Goal: Transaction & Acquisition: Purchase product/service

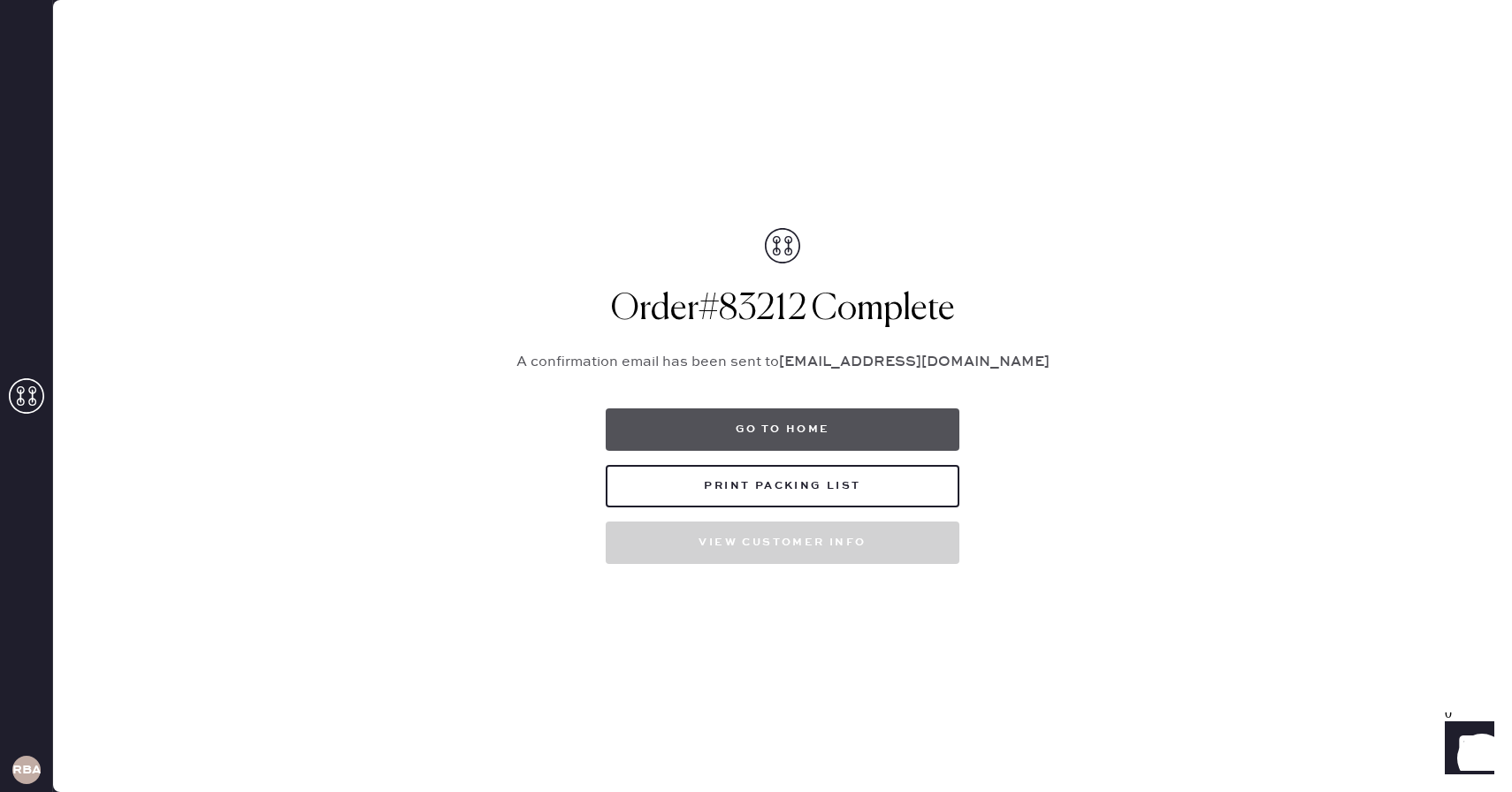
click at [781, 439] on button "Go to home" at bounding box center [782, 429] width 354 height 43
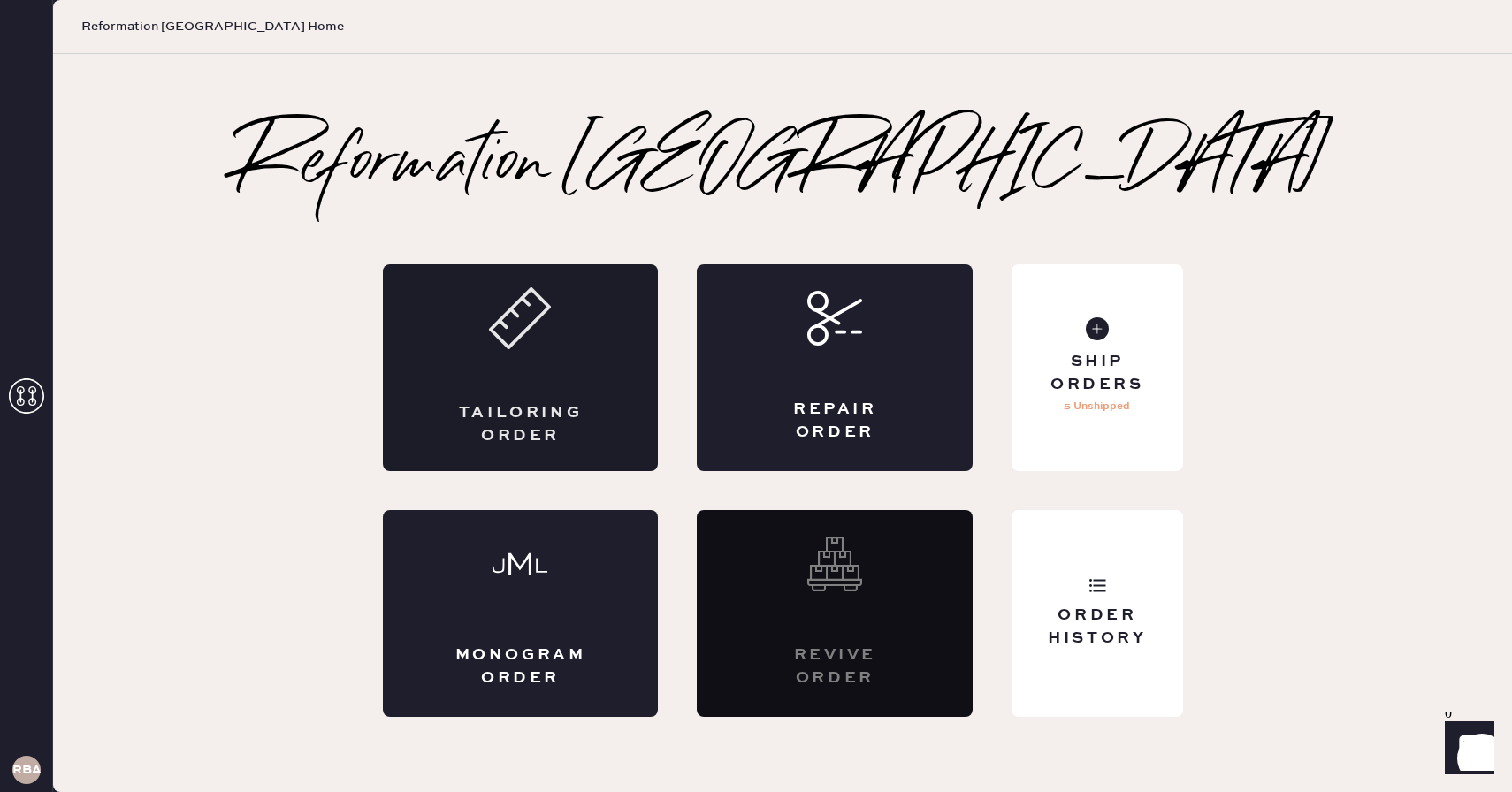
click at [484, 375] on div "Tailoring Order" at bounding box center [520, 368] width 276 height 207
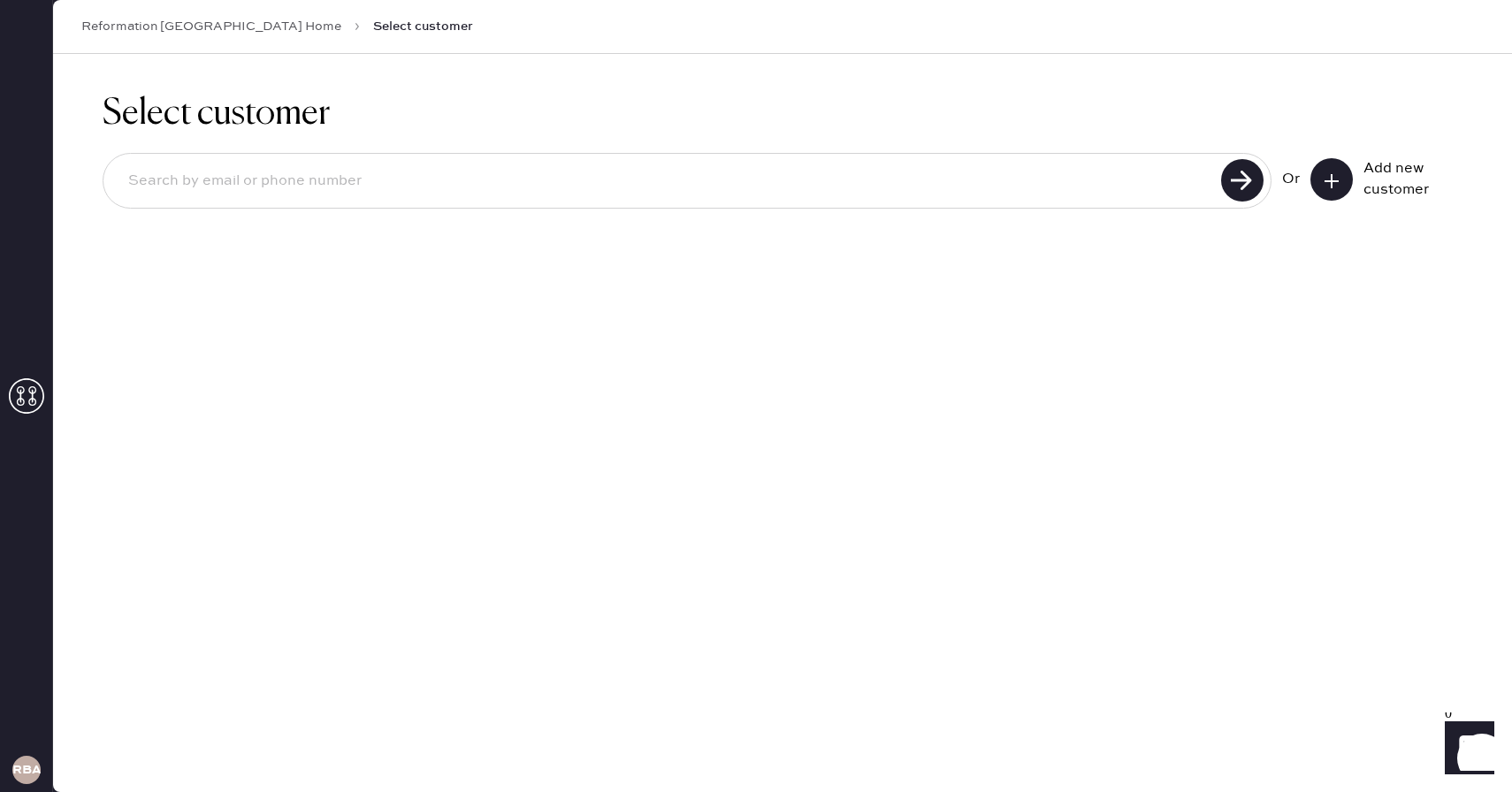
click at [1336, 172] on icon at bounding box center [1332, 181] width 18 height 18
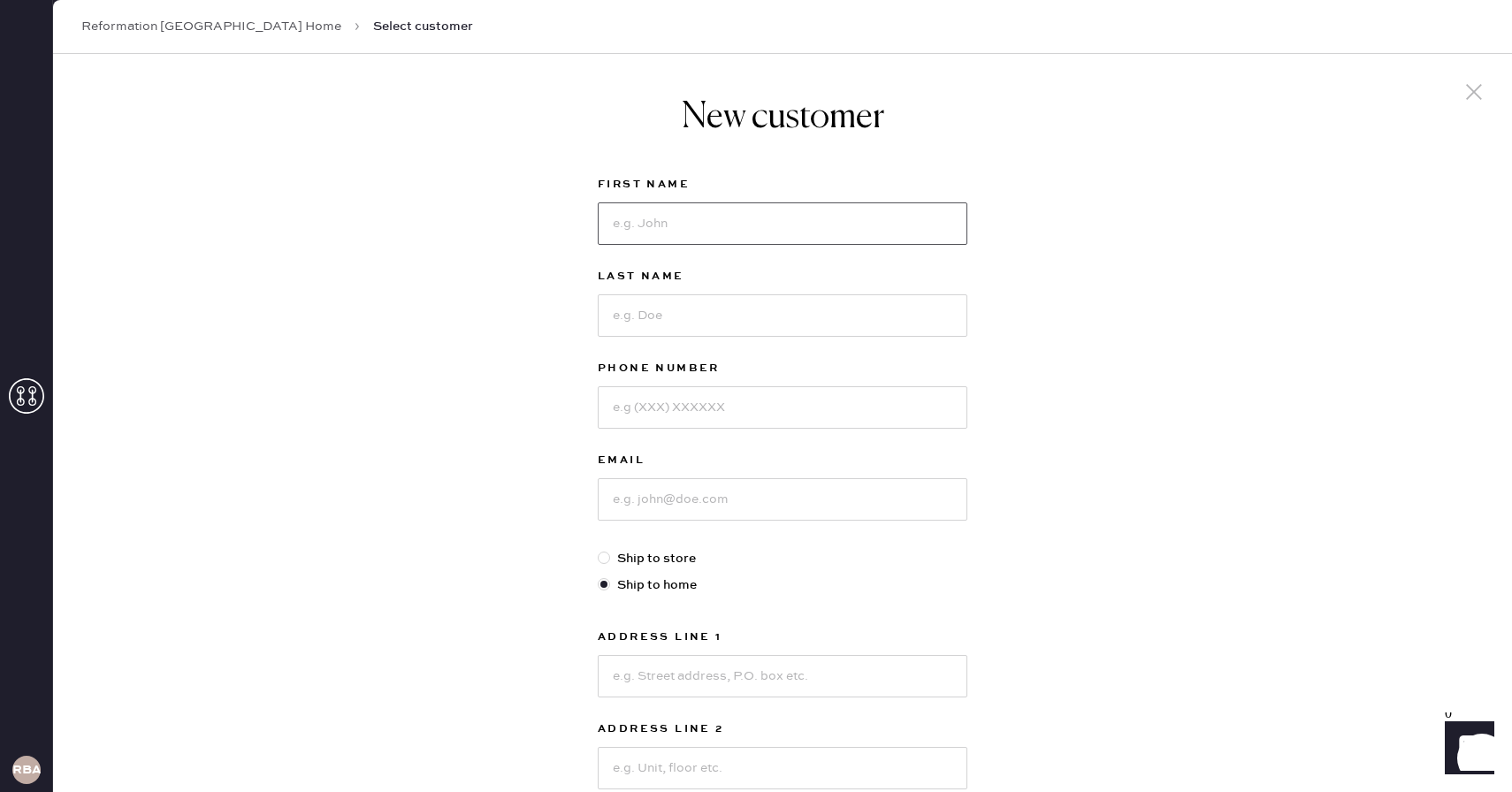
click at [795, 228] on input at bounding box center [782, 223] width 370 height 43
type input "[PERSON_NAME]"
click at [624, 334] on input at bounding box center [782, 315] width 370 height 43
type input "koraicho"
click at [651, 408] on input at bounding box center [782, 407] width 370 height 43
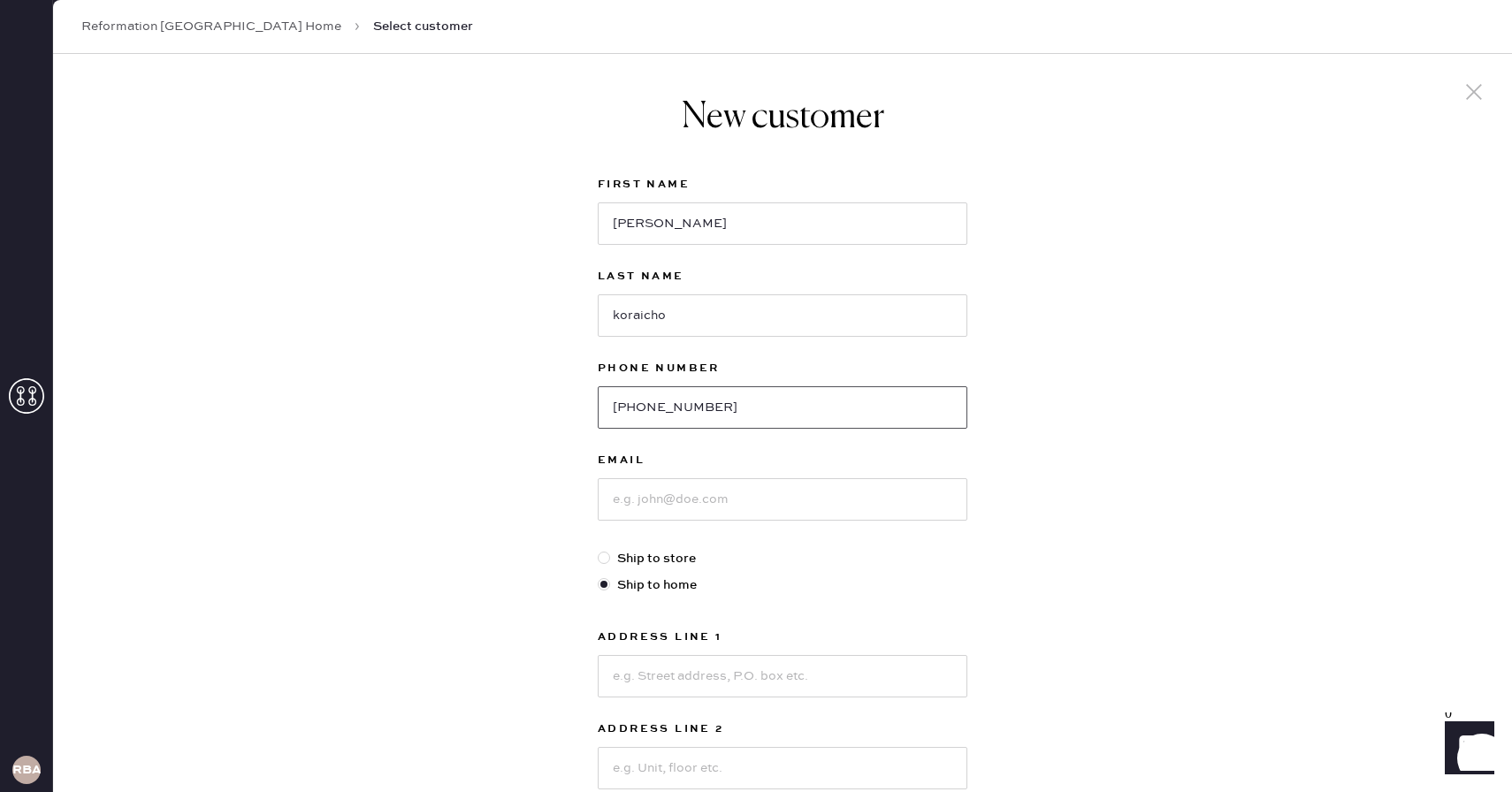
type input "[PHONE_NUMBER]"
click at [688, 484] on input at bounding box center [782, 499] width 370 height 43
type input "[EMAIL_ADDRESS][DOMAIN_NAME]"
click at [608, 668] on input at bounding box center [782, 675] width 370 height 43
click at [606, 665] on input "[STREET_ADDRESS]" at bounding box center [782, 675] width 370 height 43
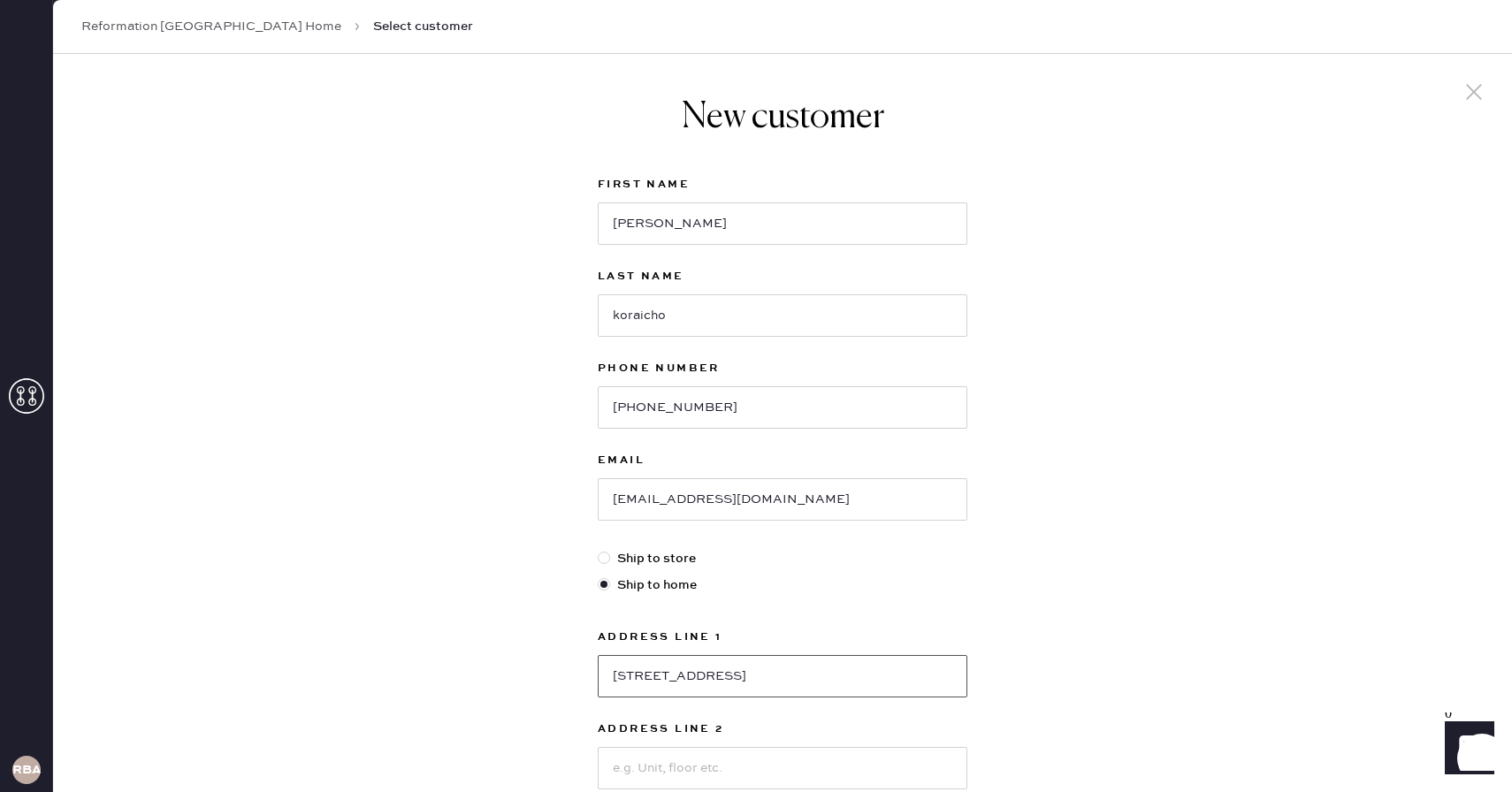
type input "[STREET_ADDRESS]"
click at [917, 768] on input at bounding box center [782, 768] width 370 height 43
click at [763, 779] on input "unit 5005" at bounding box center [782, 768] width 370 height 43
click at [756, 769] on input "unit 5005" at bounding box center [782, 768] width 370 height 43
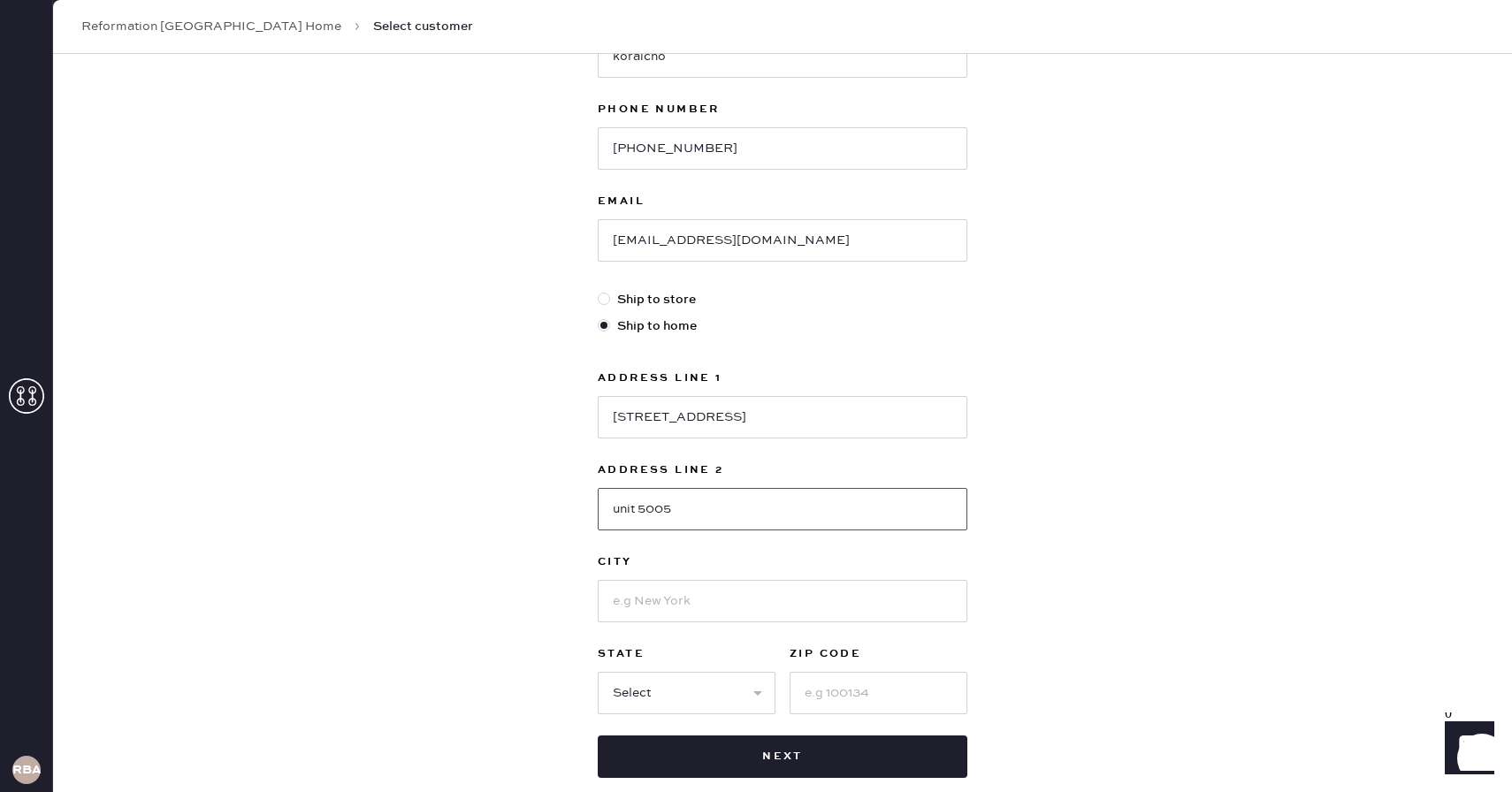
scroll to position [358, 0]
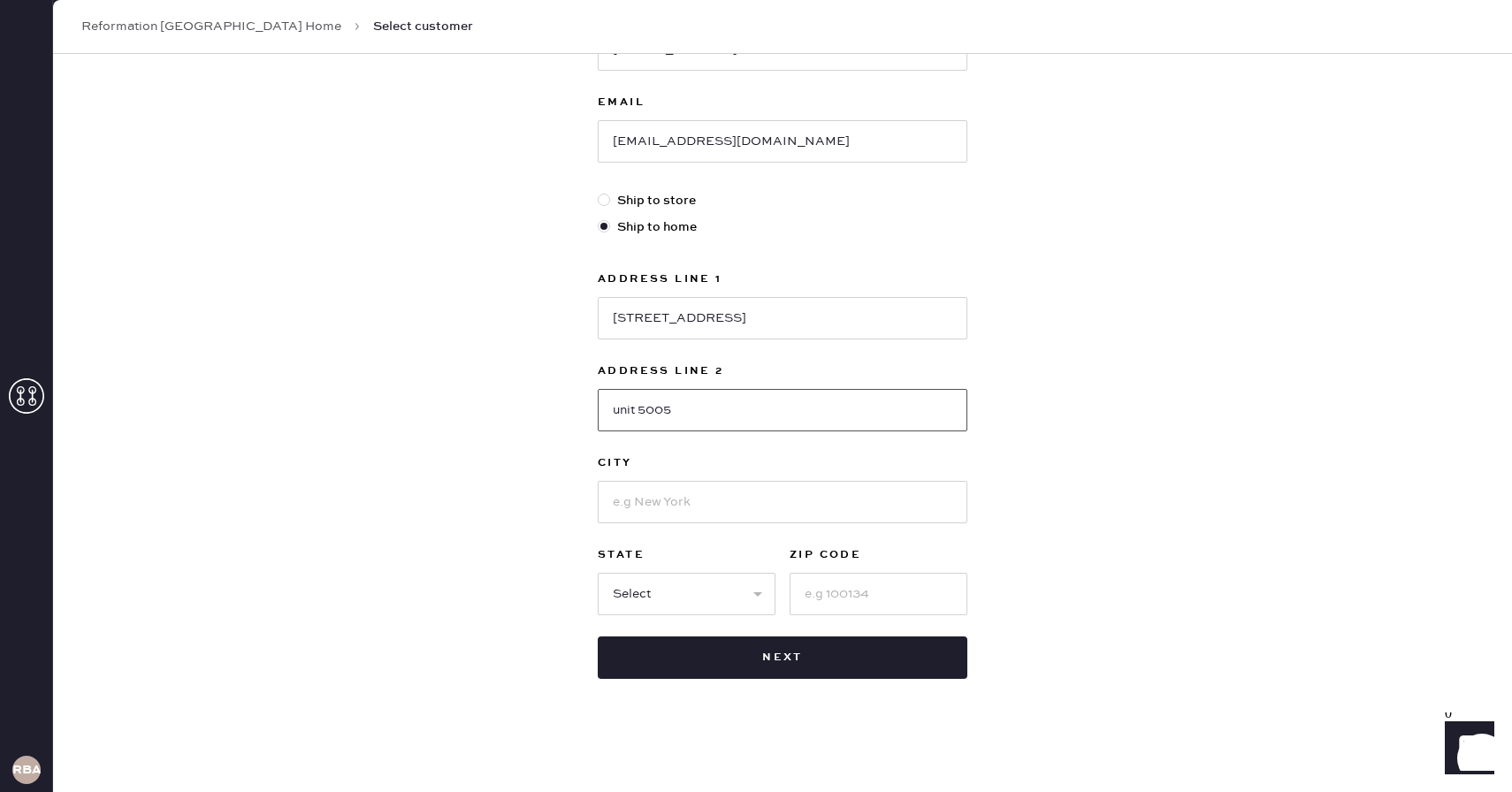
type input "unit 5005"
click at [759, 510] on input at bounding box center [782, 502] width 370 height 43
type input "[GEOGRAPHIC_DATA]"
click at [646, 606] on select "Select AK AL AR AZ CA CO CT [GEOGRAPHIC_DATA] DE FL [GEOGRAPHIC_DATA] HI [GEOGR…" at bounding box center [687, 594] width 177 height 43
select select "MA"
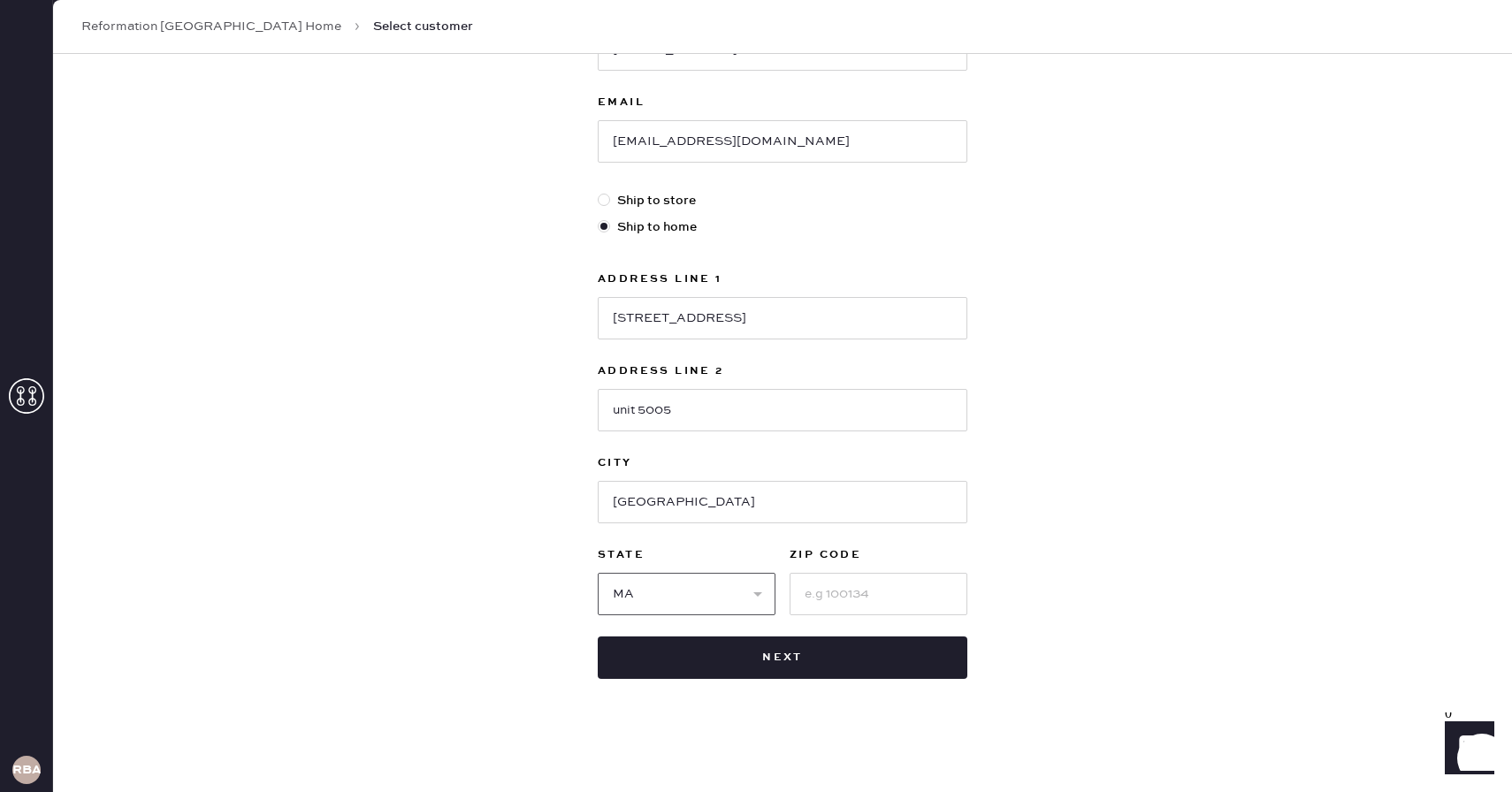
click at [598, 573] on select "Select AK AL AR AZ CA CO CT [GEOGRAPHIC_DATA] DE FL [GEOGRAPHIC_DATA] HI [GEOGR…" at bounding box center [687, 594] width 177 height 43
click at [838, 599] on input at bounding box center [878, 594] width 177 height 43
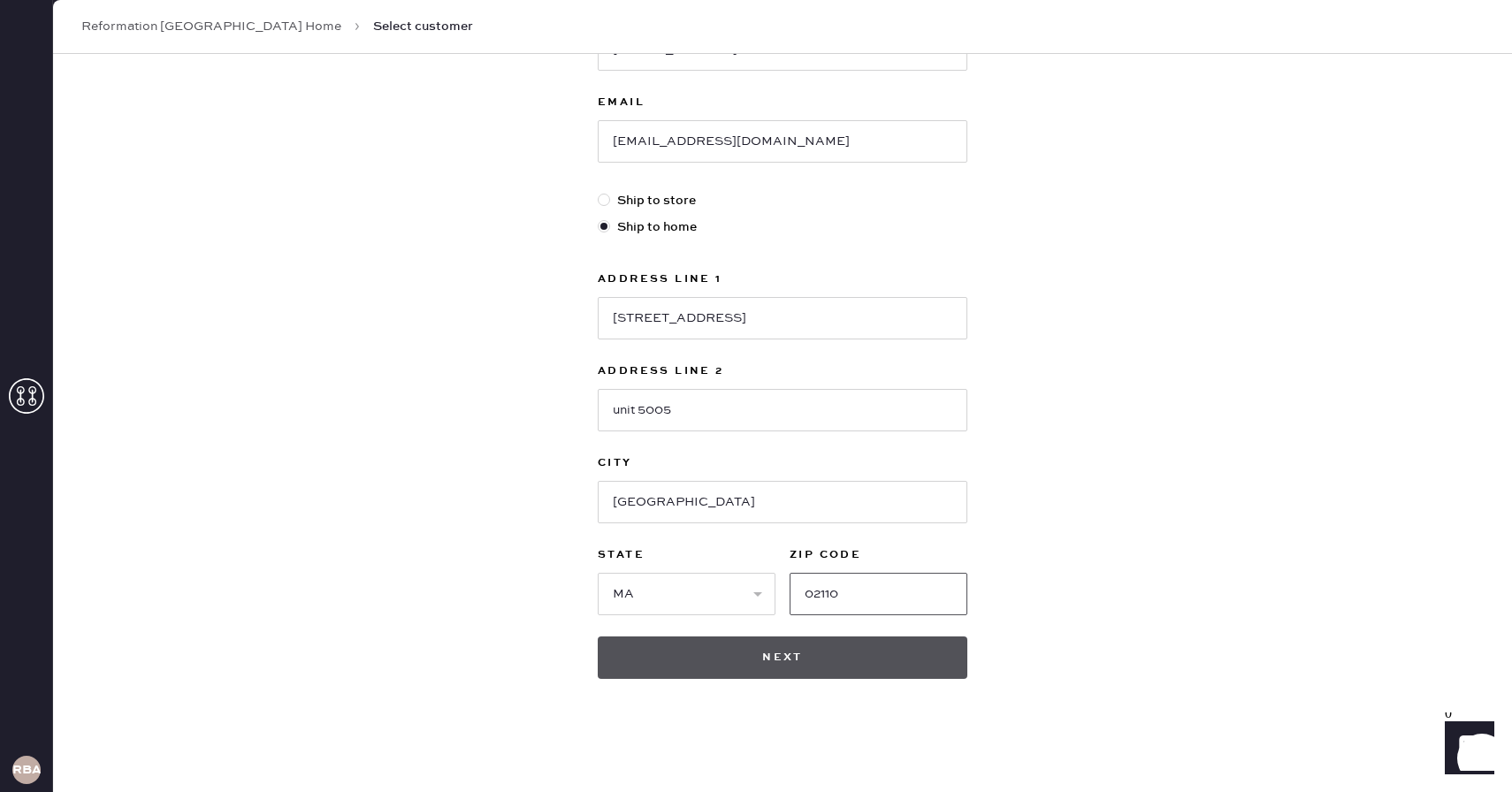
type input "02110"
click at [711, 674] on button "Next" at bounding box center [782, 658] width 370 height 43
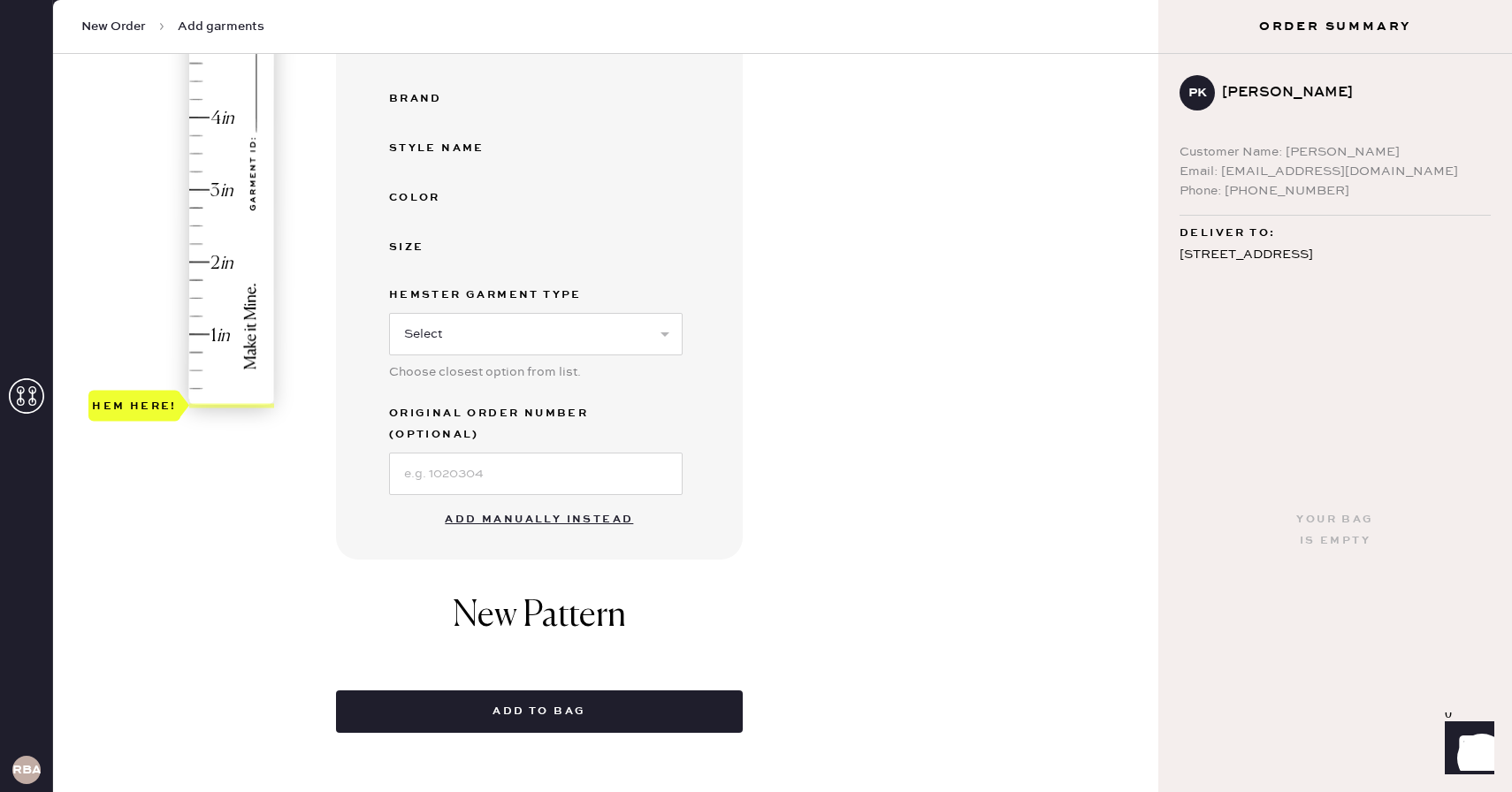
scroll to position [366, 0]
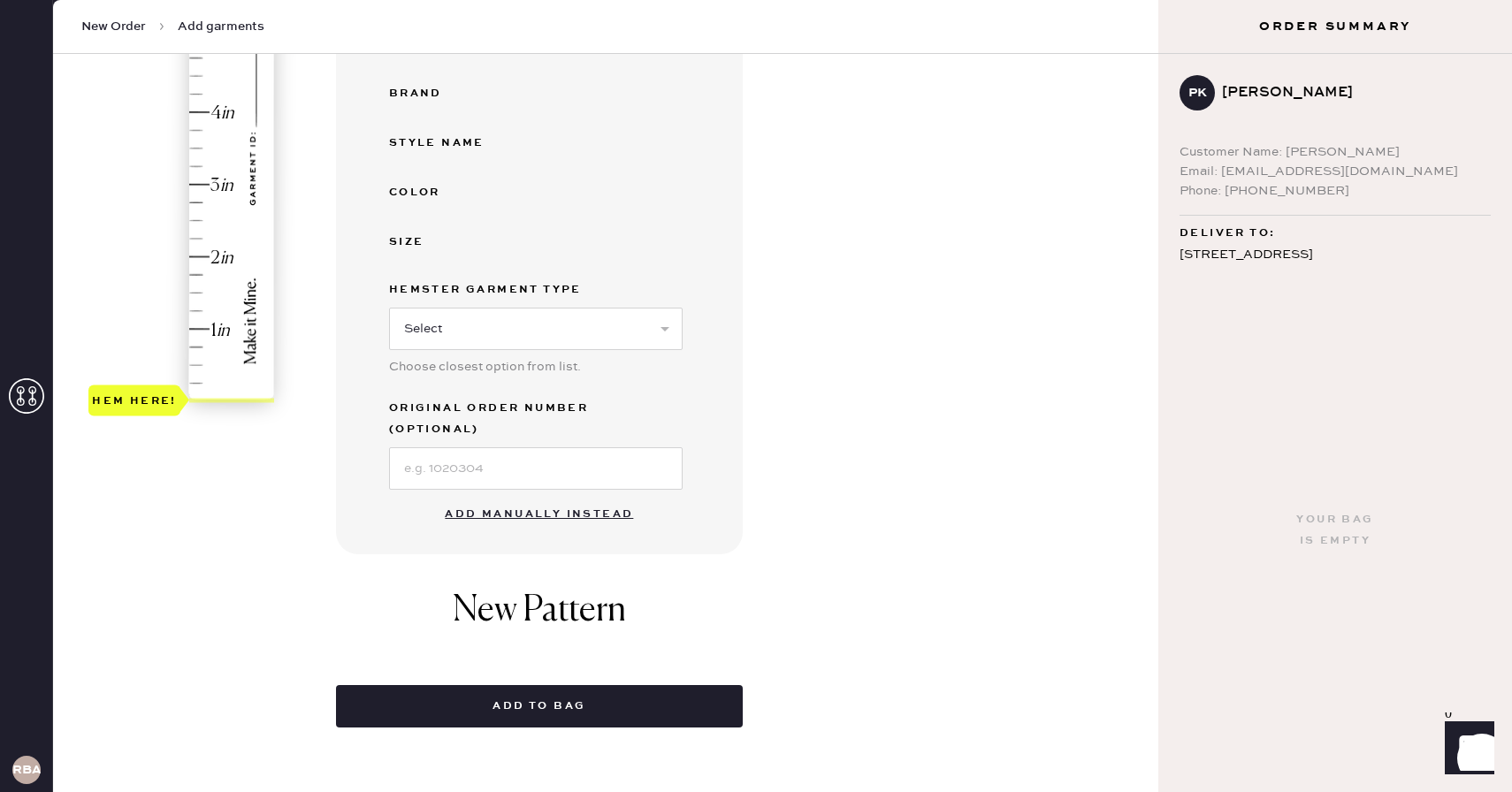
click at [534, 497] on button "Add manually instead" at bounding box center [539, 514] width 209 height 35
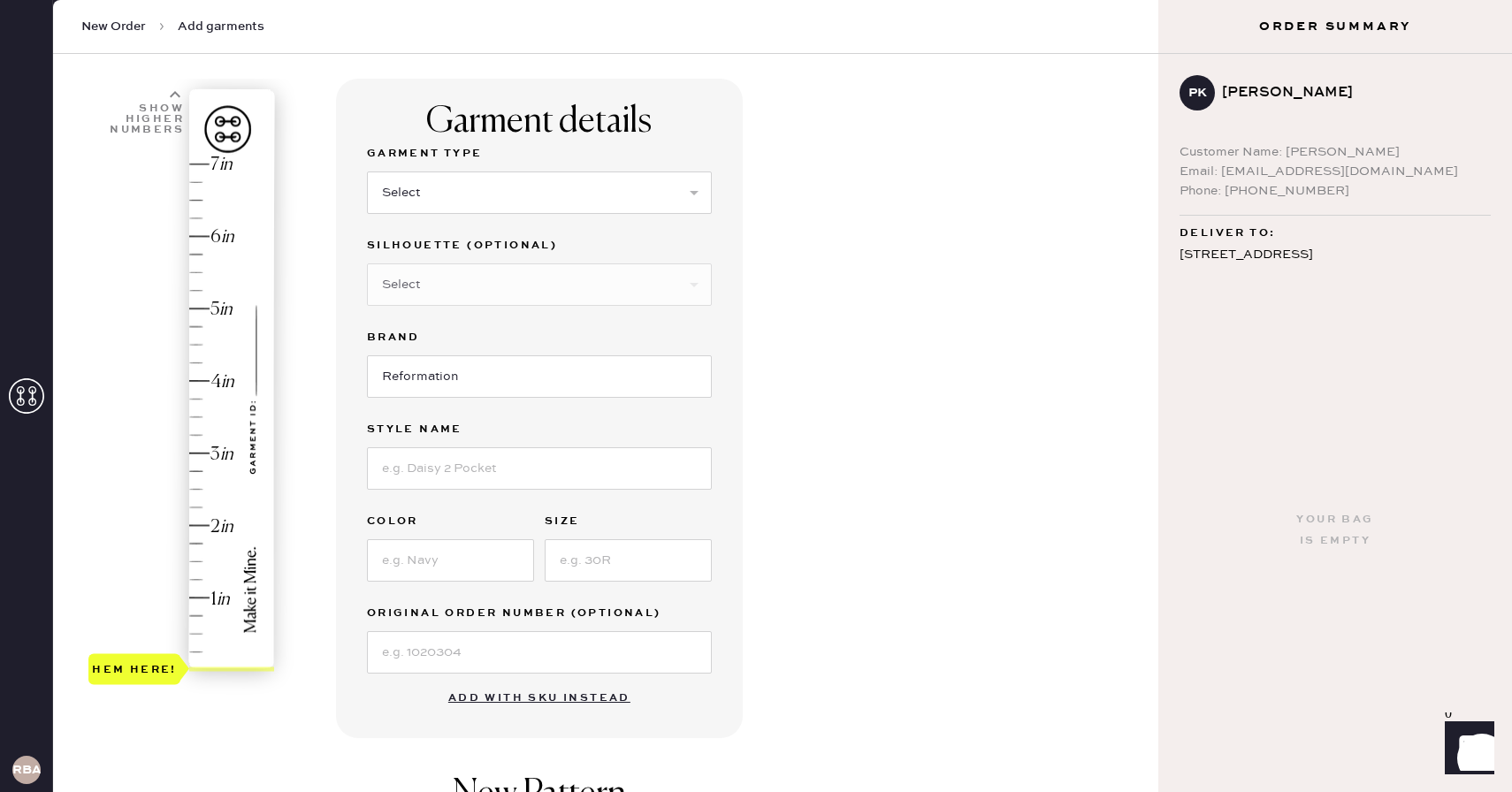
scroll to position [0, 0]
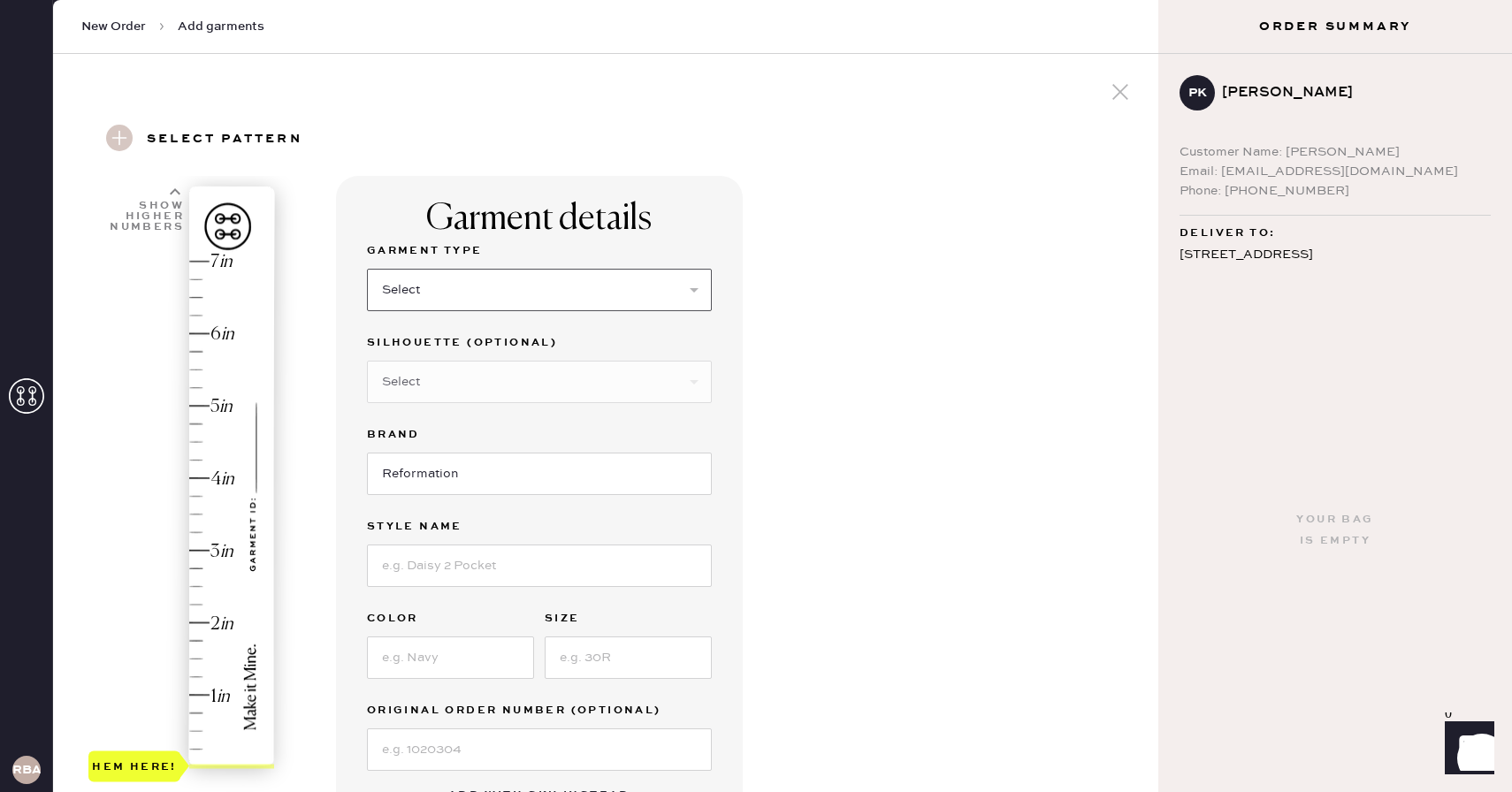
click at [481, 285] on select "Select Basic Skirt Jeans Leggings Pants Shorts Basic Sleeved Dress Basic Sleeve…" at bounding box center [539, 290] width 345 height 43
select select "2"
click at [367, 269] on select "Select Basic Skirt Jeans Leggings Pants Shorts Basic Sleeved Dress Basic Sleeve…" at bounding box center [539, 290] width 345 height 43
click at [454, 379] on select "Select Shorts Cropped Flare Boot Cut Straight Skinny Other" at bounding box center [539, 382] width 345 height 43
select select "other"
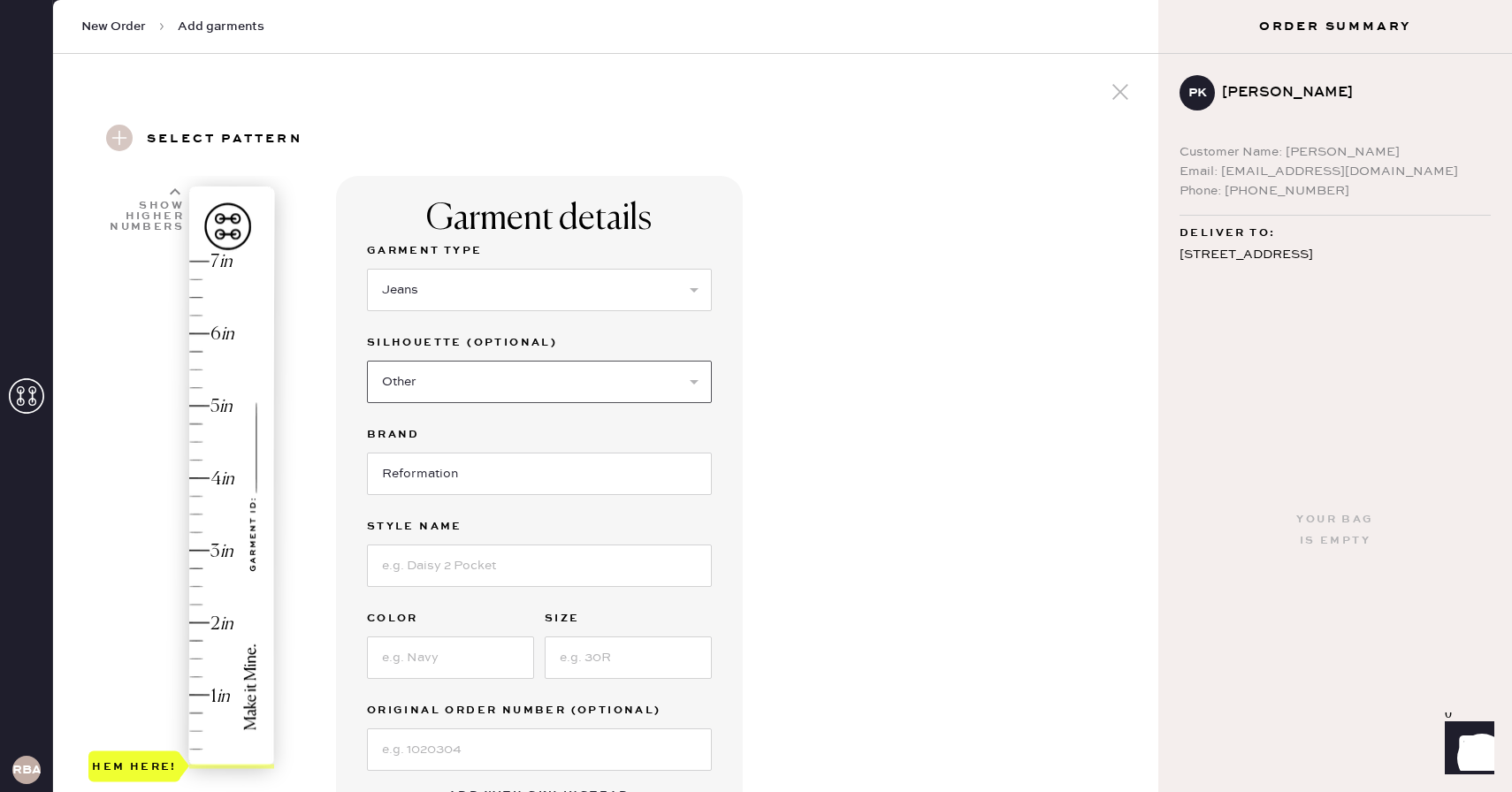
click at [367, 361] on select "Select Shorts Cropped Flare Boot Cut Straight Skinny Other" at bounding box center [539, 382] width 345 height 43
click at [418, 457] on input at bounding box center [539, 473] width 345 height 43
type input "Wide Leg"
click at [456, 553] on input "Reformation" at bounding box center [539, 565] width 345 height 43
click at [471, 655] on input at bounding box center [539, 658] width 345 height 43
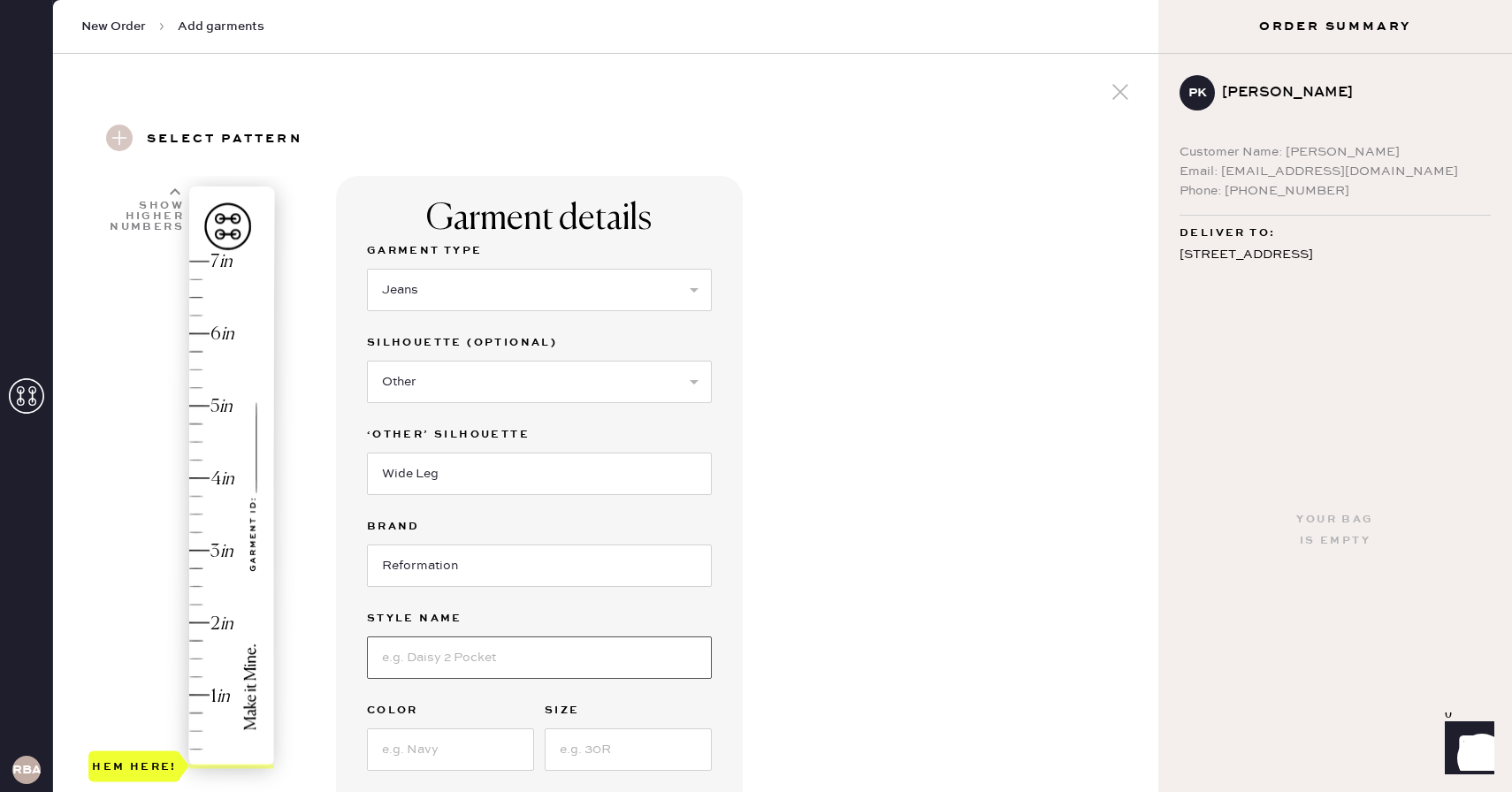
type input "[PERSON_NAME] Rise Slouchy Wide Leg"
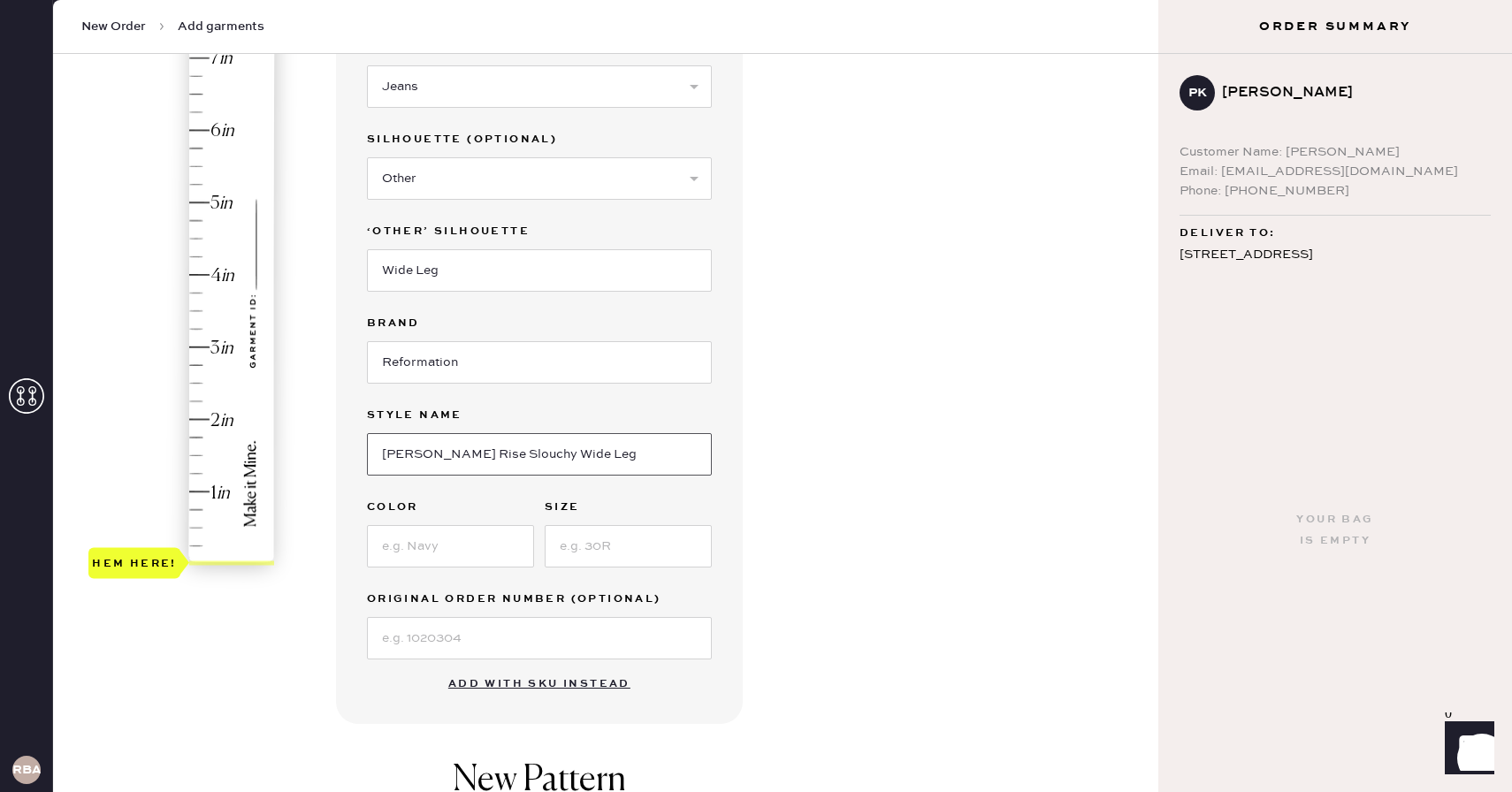
scroll to position [206, 0]
click at [472, 552] on input at bounding box center [451, 543] width 167 height 43
type input "[PERSON_NAME]"
type input "25"
click at [443, 627] on input at bounding box center [539, 636] width 345 height 43
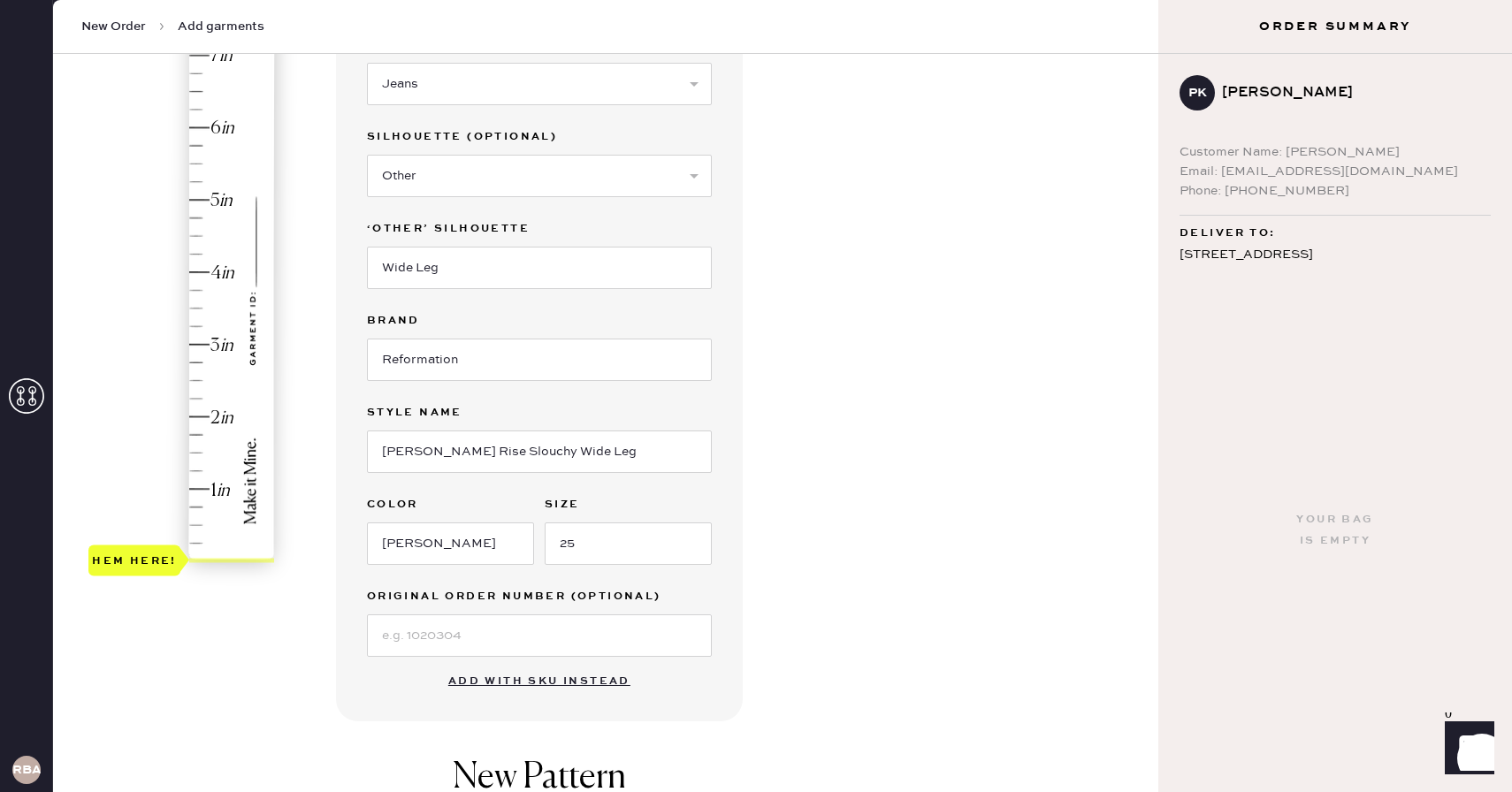
type input "2.25"
click at [196, 401] on div "Hem here!" at bounding box center [182, 308] width 188 height 521
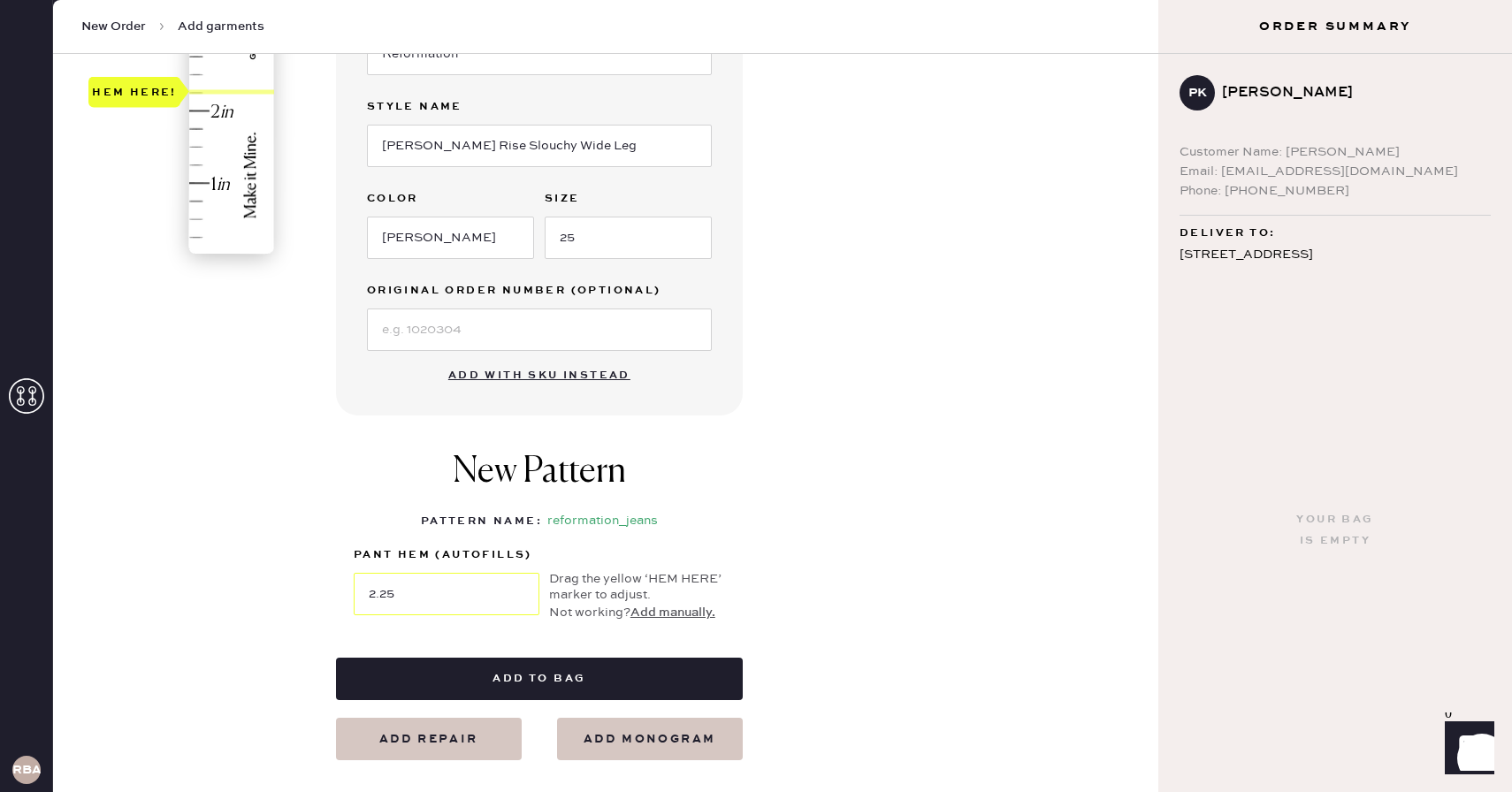
scroll to position [518, 0]
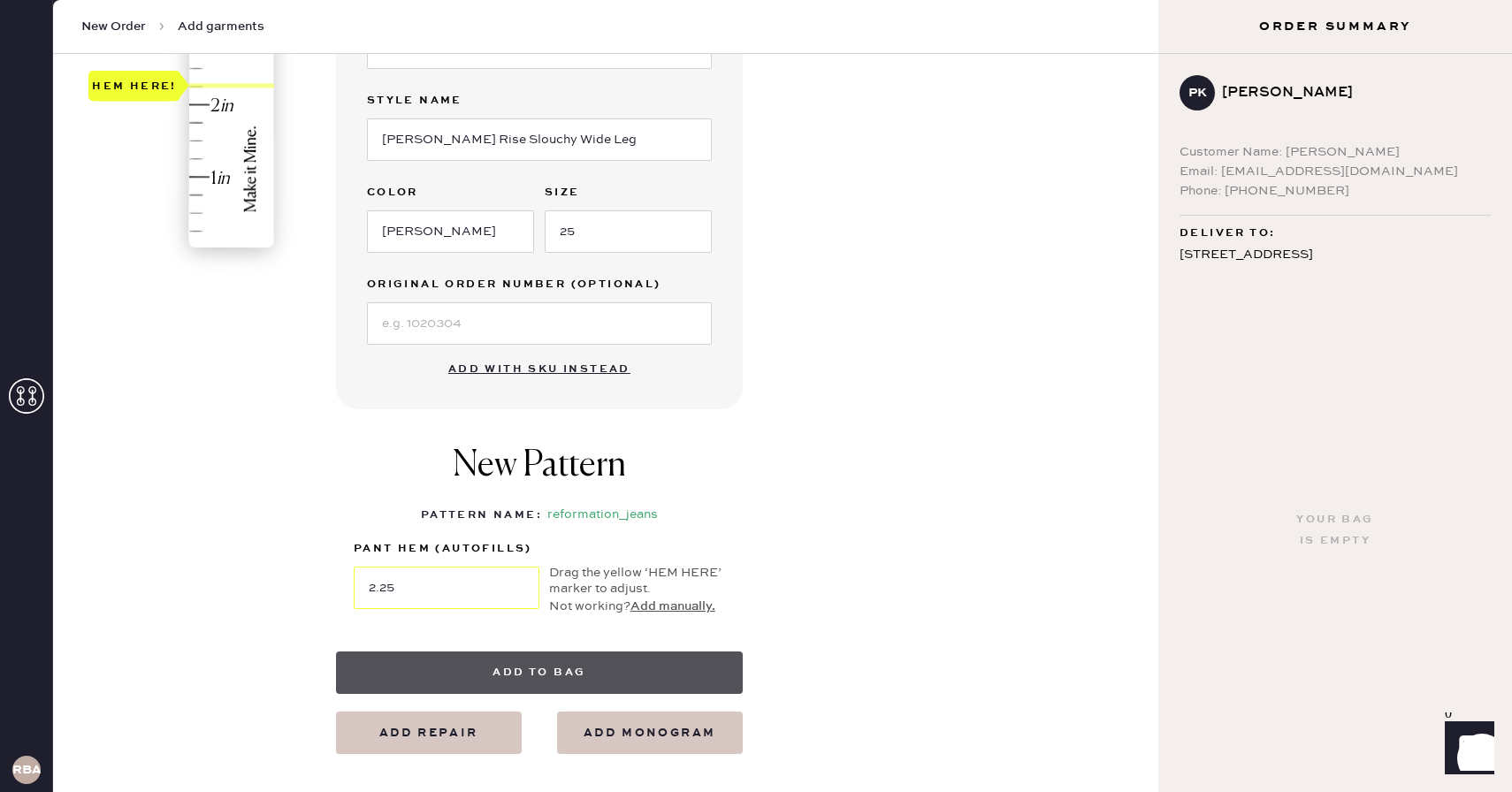
click at [525, 668] on button "Add to bag" at bounding box center [539, 672] width 407 height 43
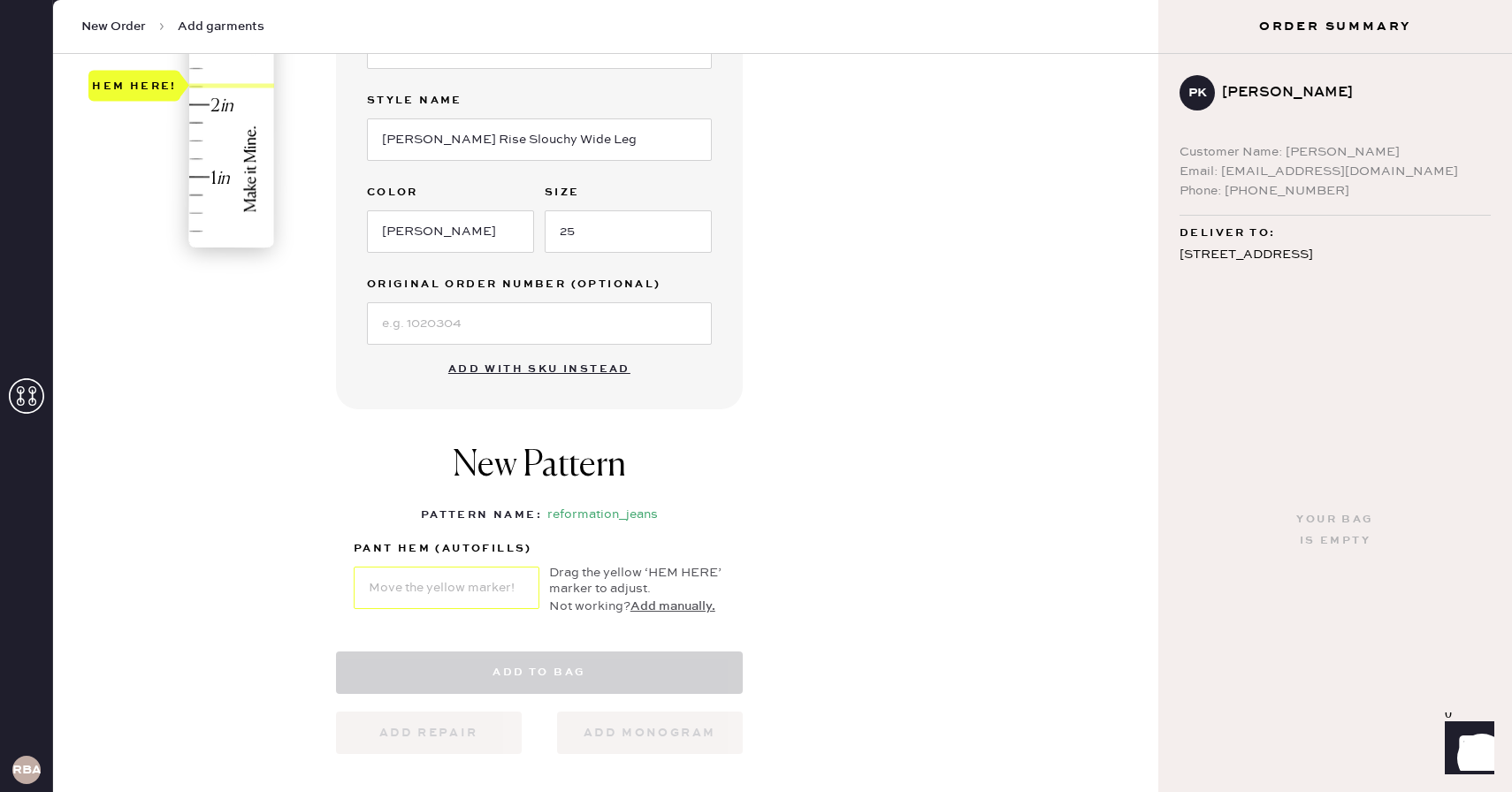
select select "2"
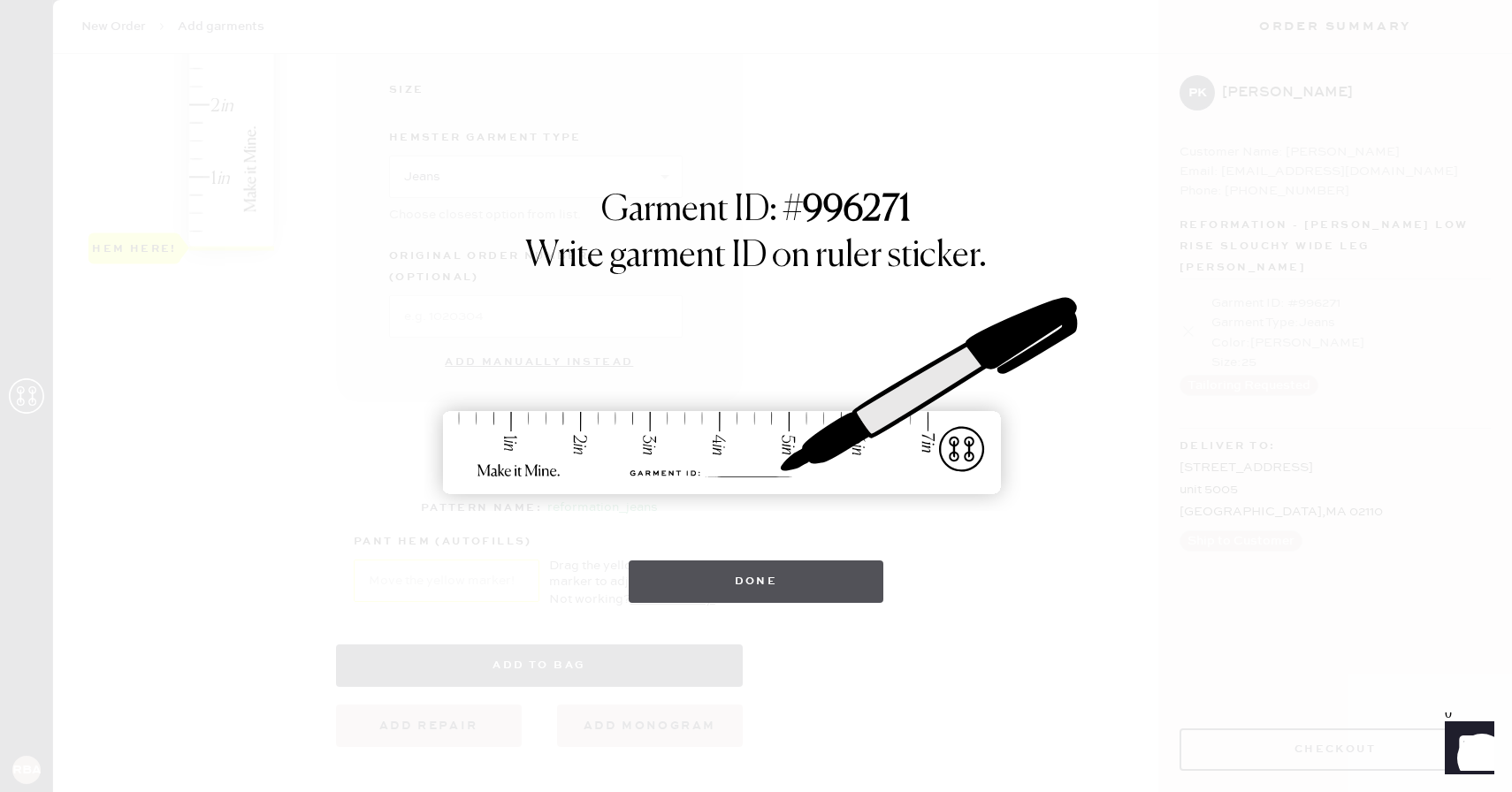
click at [758, 591] on button "Done" at bounding box center [756, 581] width 255 height 43
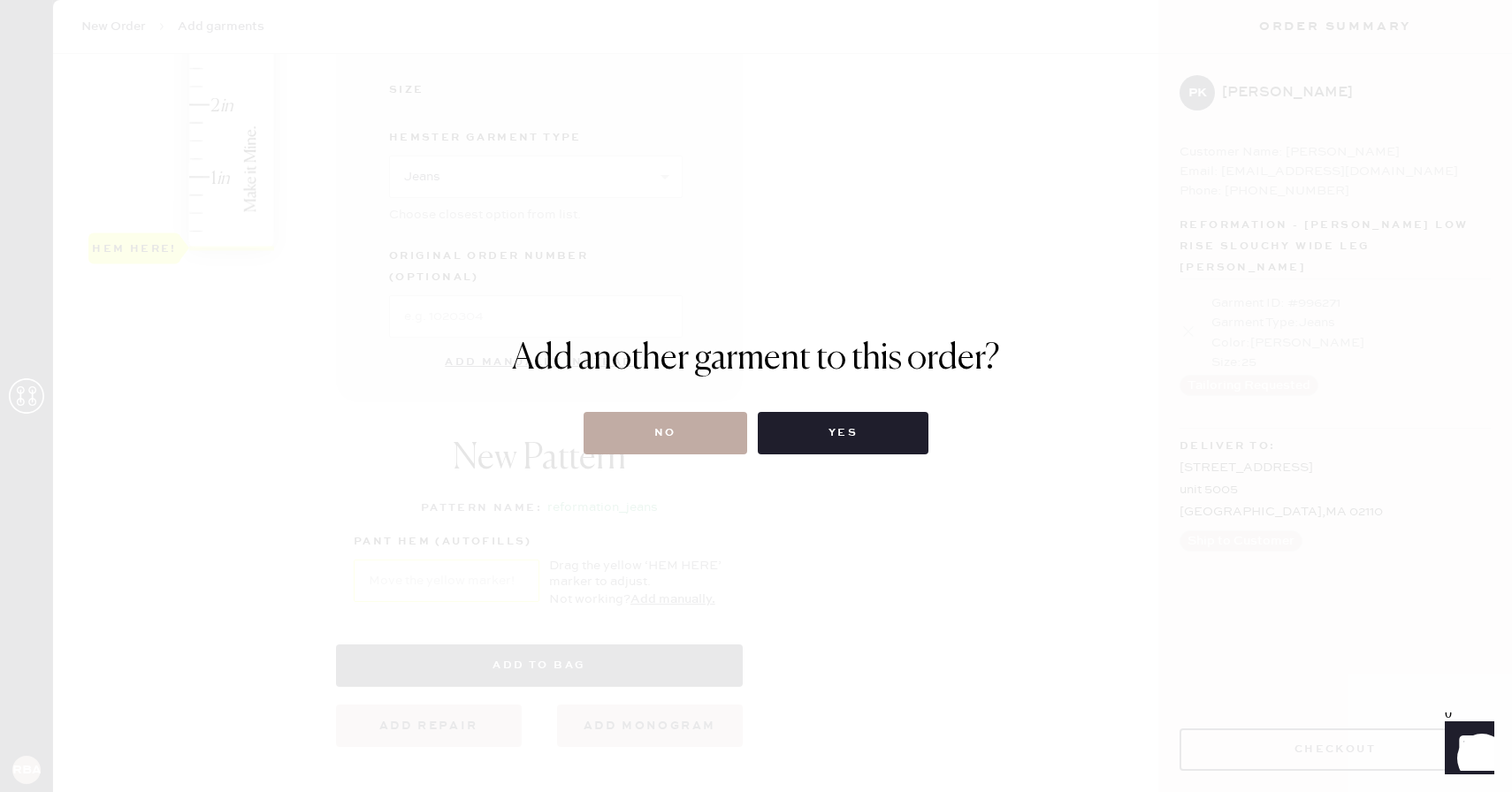
click at [657, 441] on button "No" at bounding box center [665, 432] width 163 height 43
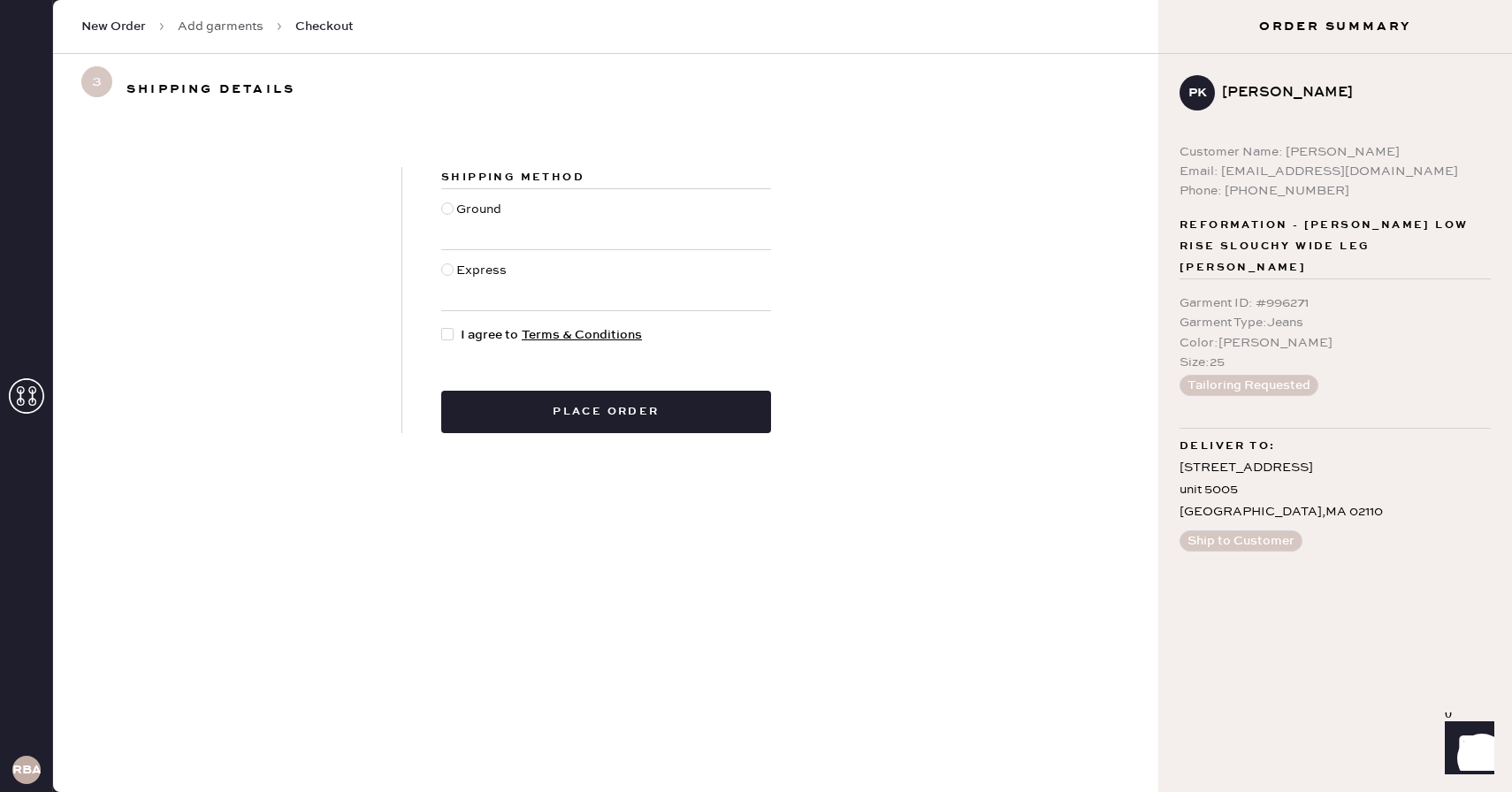
click at [454, 208] on div at bounding box center [449, 218] width 15 height 39
click at [443, 200] on input "Ground" at bounding box center [442, 199] width 1 height 1
radio input "true"
click at [448, 337] on div at bounding box center [448, 334] width 12 height 12
click at [443, 326] on input "I agree to Terms & Conditions" at bounding box center [442, 325] width 1 height 1
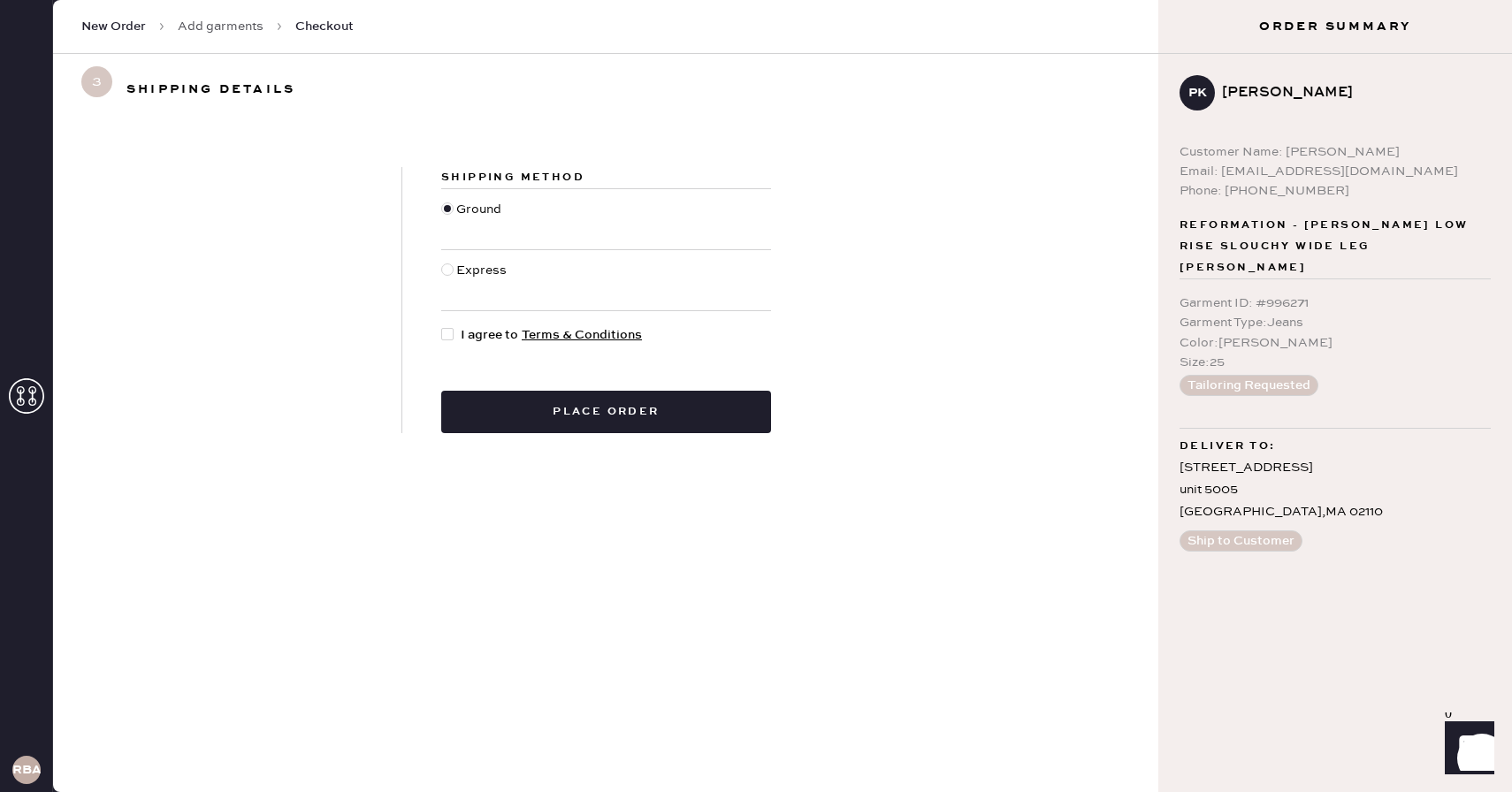
checkbox input "true"
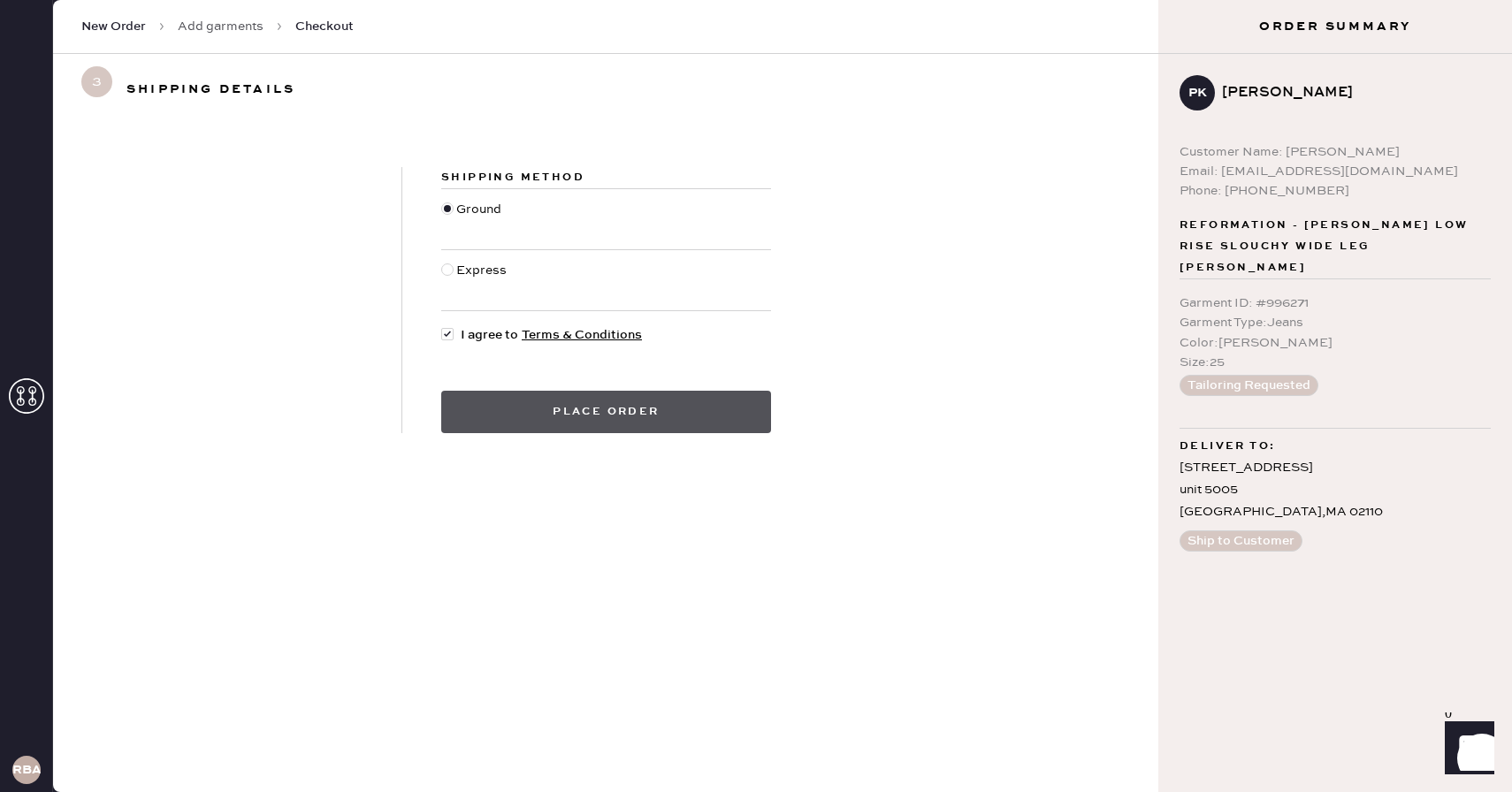
click at [574, 418] on button "Place order" at bounding box center [606, 411] width 330 height 43
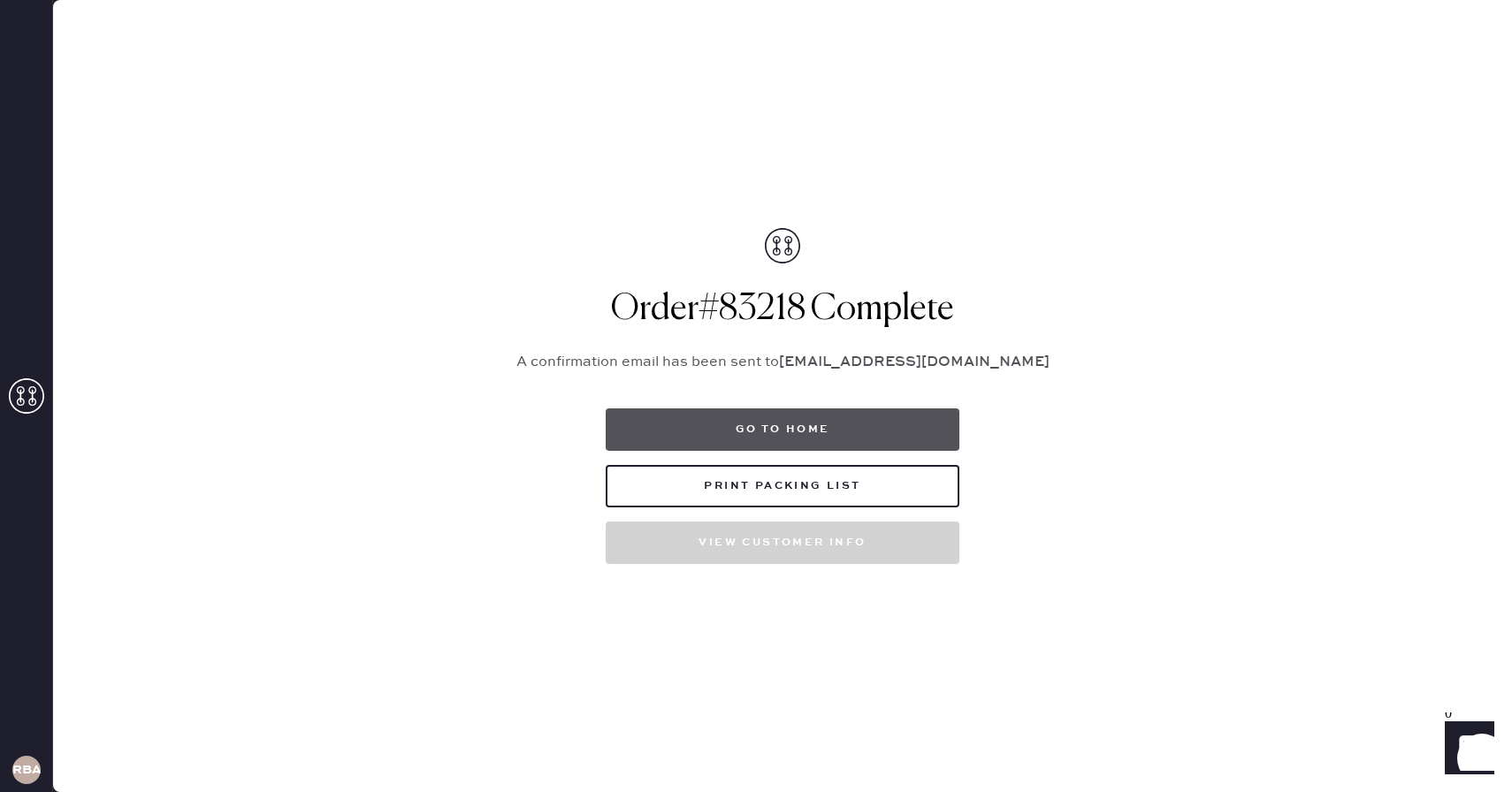
click at [814, 450] on button "Go to home" at bounding box center [782, 429] width 354 height 43
